Goal: Task Accomplishment & Management: Complete application form

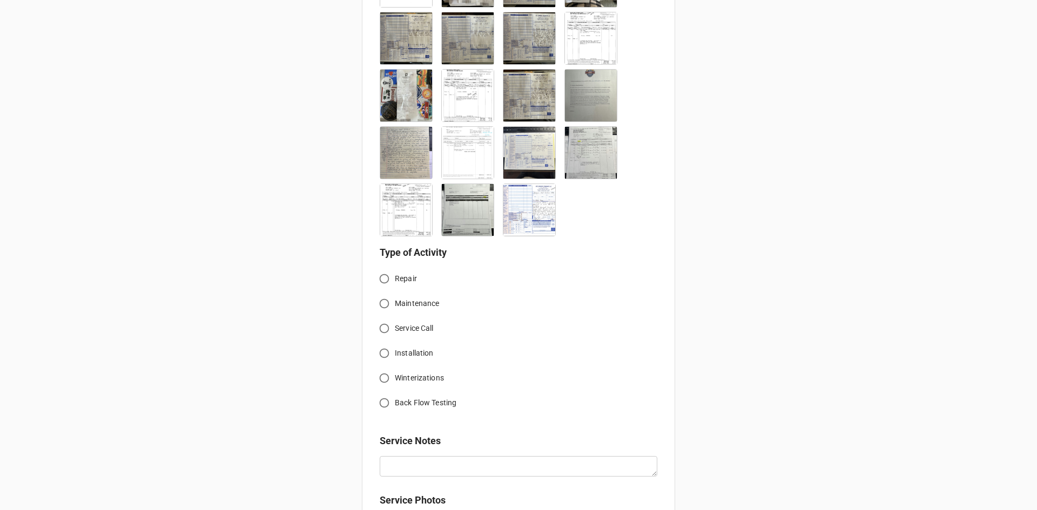
scroll to position [992, 0]
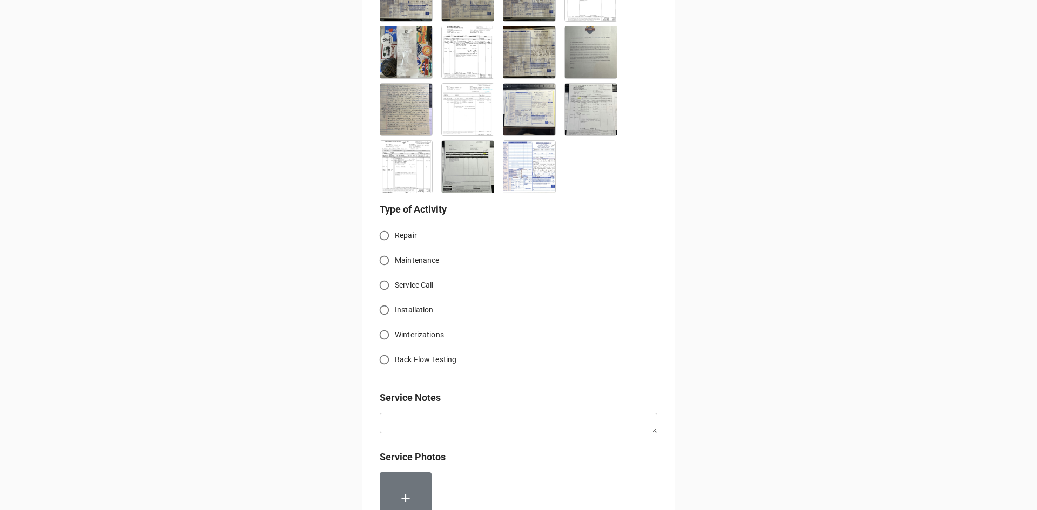
click at [380, 275] on input "Service Call" at bounding box center [384, 285] width 21 height 21
radio input "true"
click at [382, 300] on input "Installation" at bounding box center [384, 310] width 21 height 21
radio input "true"
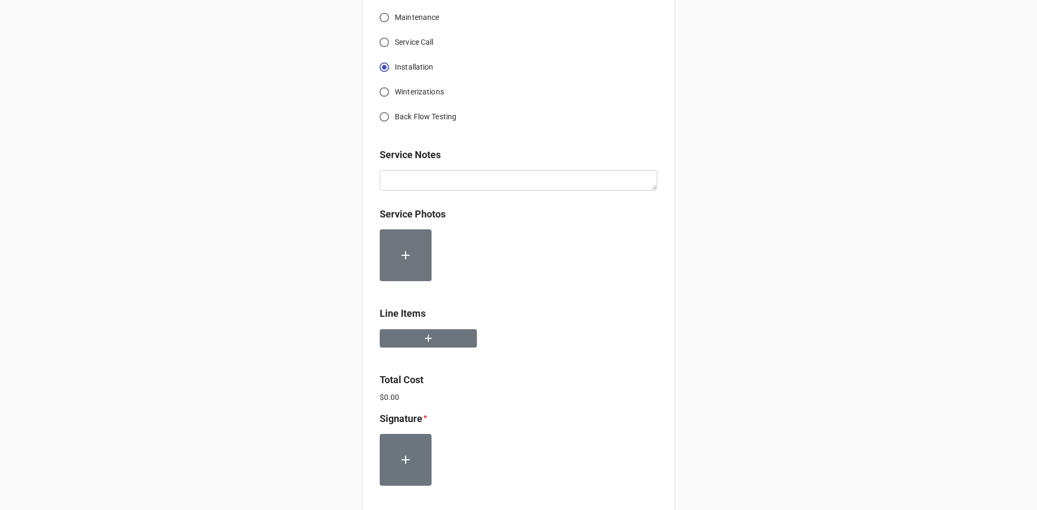
scroll to position [1262, 0]
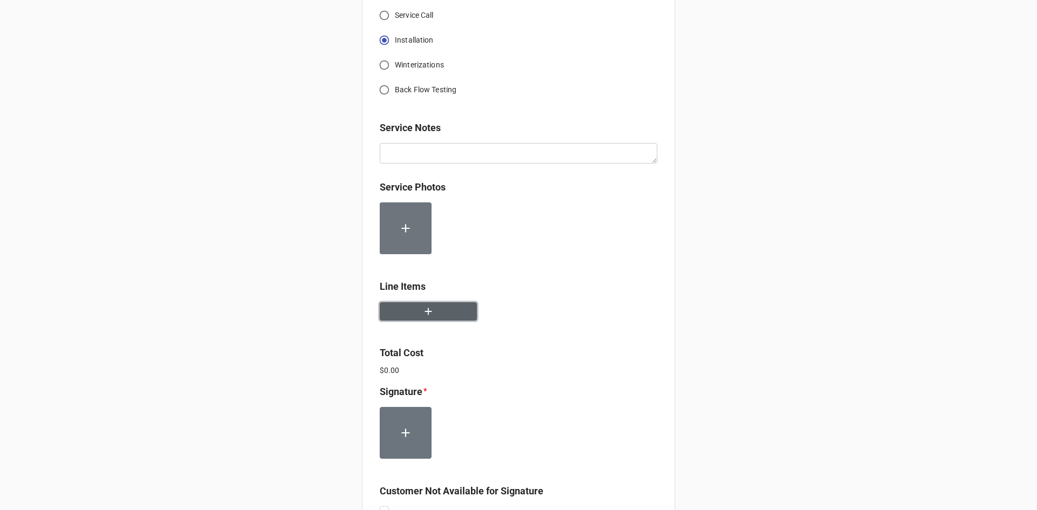
click at [438, 302] on button "button" at bounding box center [428, 311] width 97 height 19
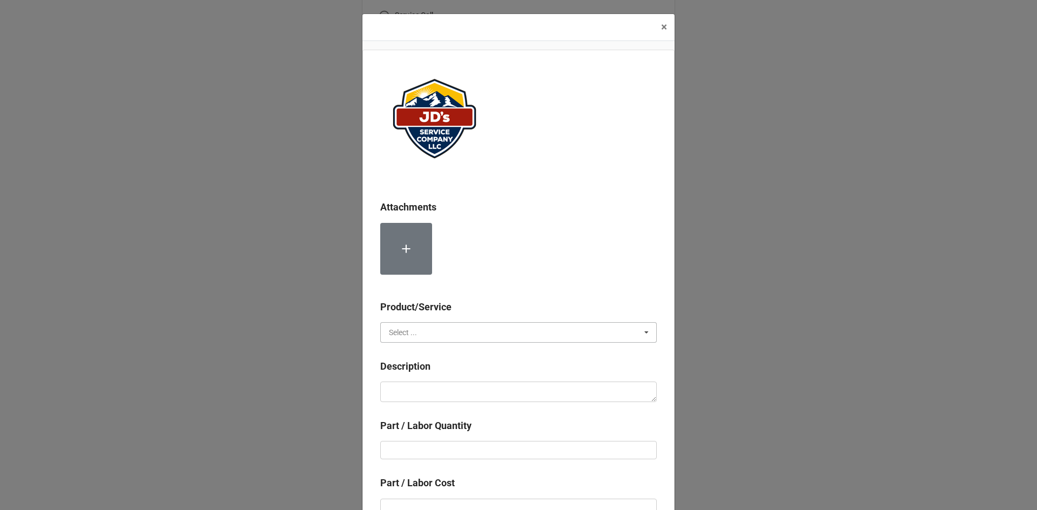
click at [438, 337] on input "text" at bounding box center [518, 332] width 275 height 19
click at [421, 353] on div "Services" at bounding box center [518, 352] width 275 height 20
click at [420, 386] on textarea at bounding box center [518, 392] width 276 height 21
paste textarea "[DATE] 10:30am-1:00pm; [DATE] 3:00pm-4:30pm; [DATE] 2:00pm-4:30pm; Service Addr…"
type textarea "x"
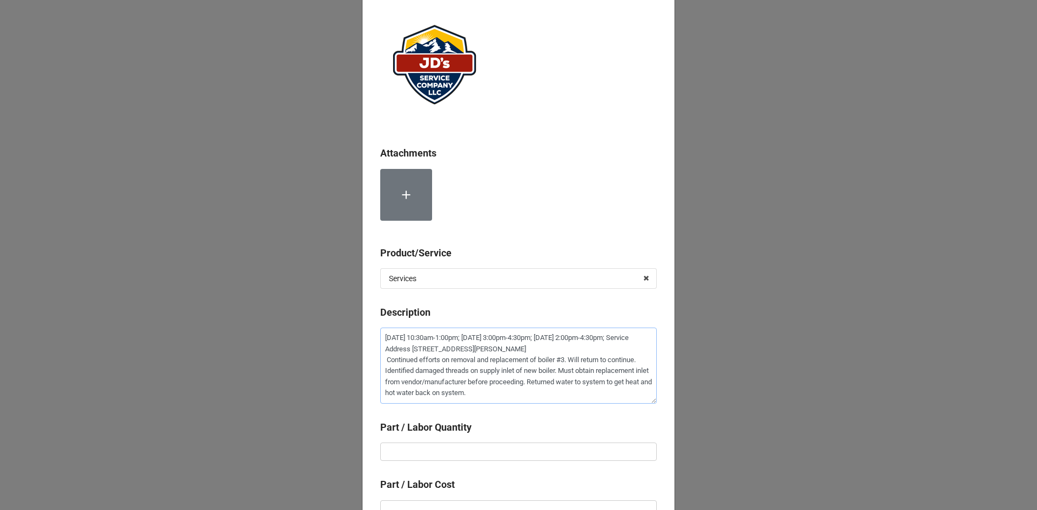
scroll to position [213, 0]
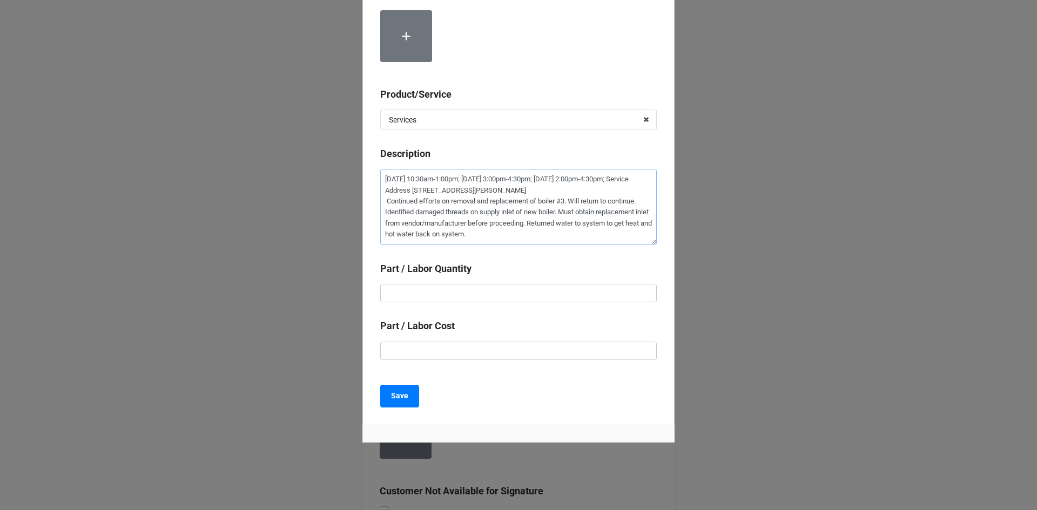
type textarea "[DATE] 10:30am-1:00pm; [DATE] 3:00pm-4:30pm; [DATE] 2:00pm-4:30pm; Service Addr…"
click at [605, 293] on input "text" at bounding box center [518, 293] width 276 height 18
type textarea "x"
type input "6"
type textarea "x"
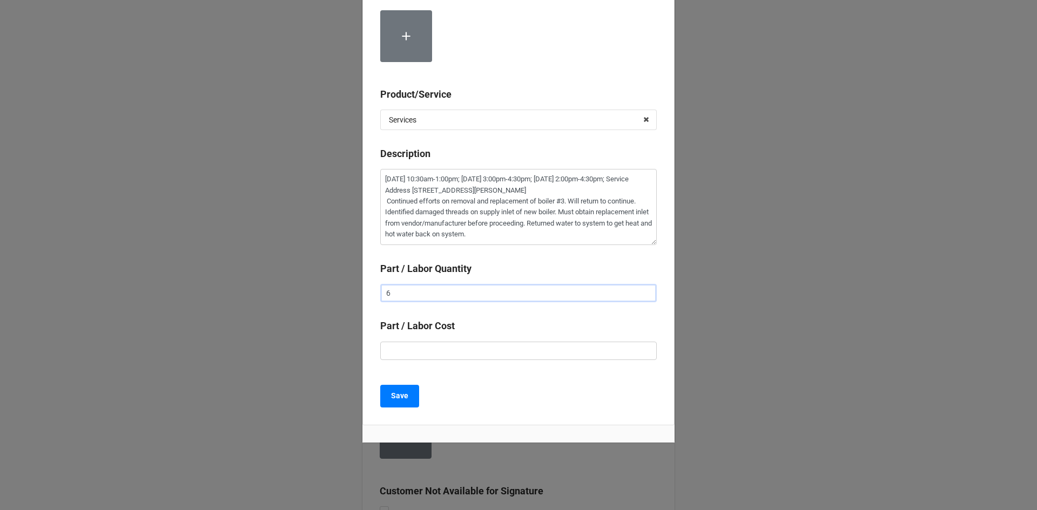
type input "6."
type textarea "x"
type input "6.5"
type textarea "x"
type input "$2.00"
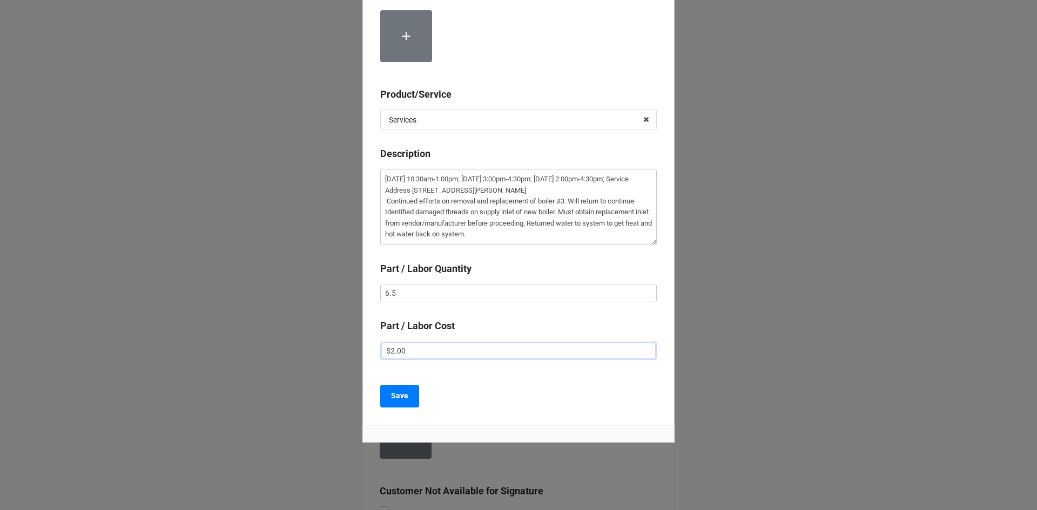
type textarea "x"
type input "$22.00"
type textarea "x"
type input "$225.00"
click at [408, 395] on button "Save" at bounding box center [399, 396] width 39 height 23
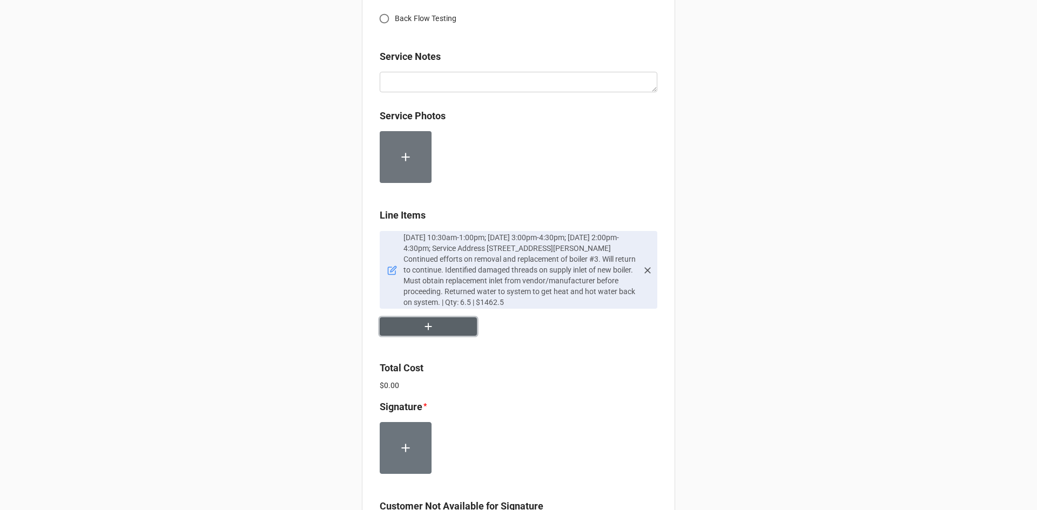
scroll to position [1370, 0]
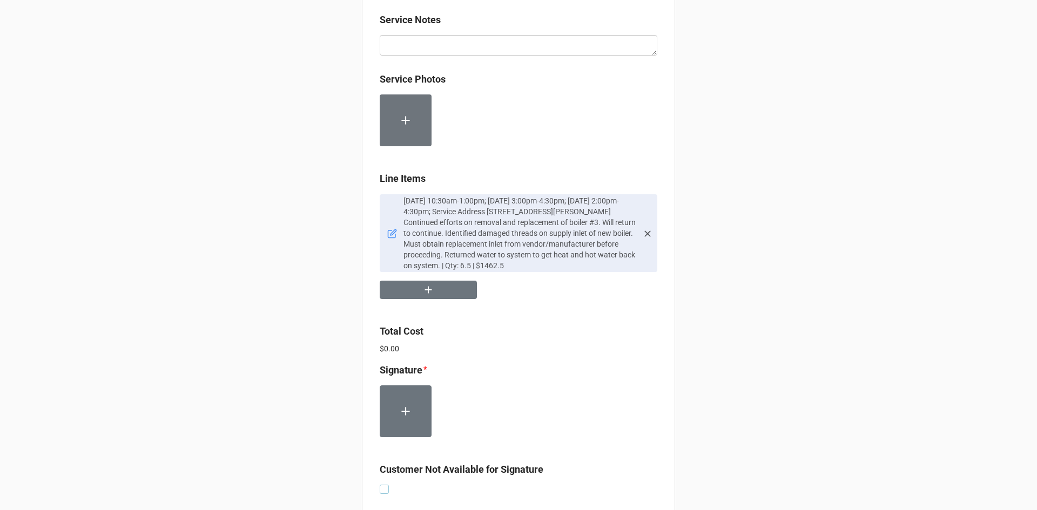
click at [382, 485] on label at bounding box center [384, 485] width 9 height 0
checkbox input "true"
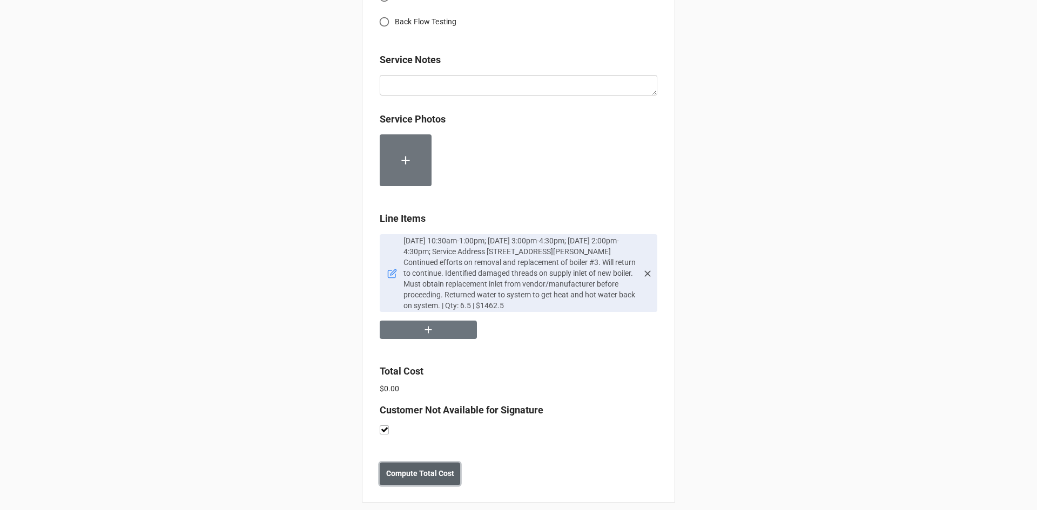
click at [437, 468] on b "Compute Total Cost" at bounding box center [420, 473] width 68 height 11
click at [402, 468] on b "Save" at bounding box center [398, 473] width 17 height 11
